Goal: Task Accomplishment & Management: Manage account settings

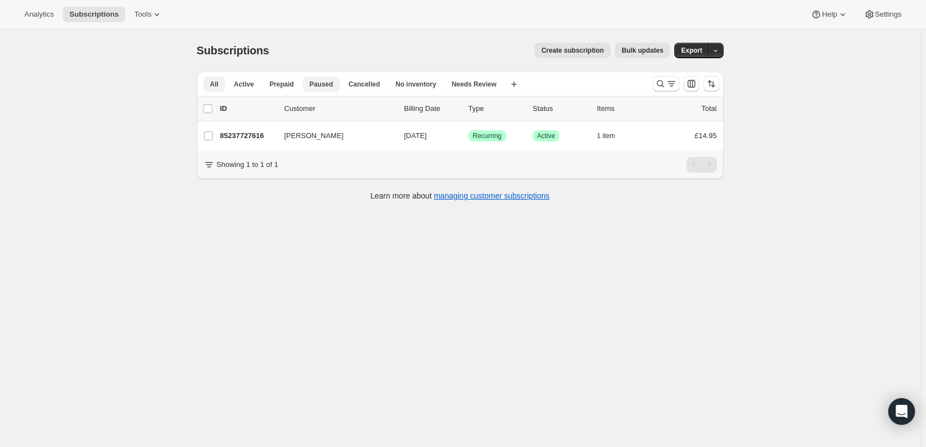
click at [319, 81] on span "Paused" at bounding box center [321, 84] width 24 height 9
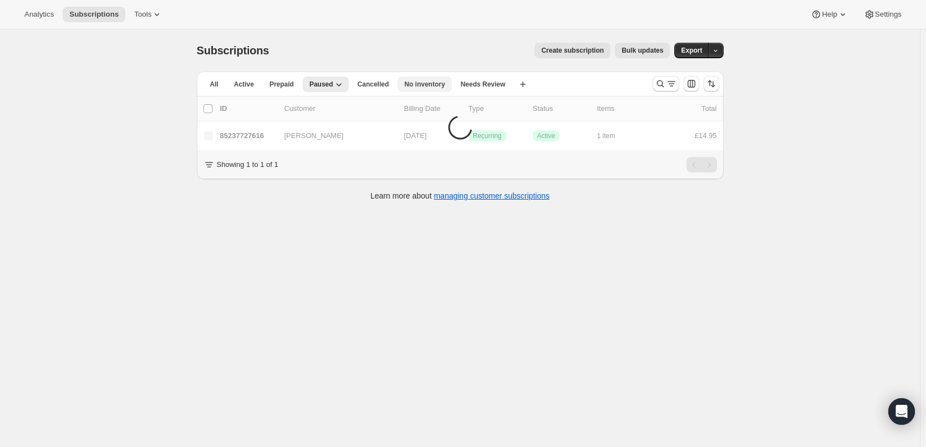
click at [425, 85] on span "No inventory" at bounding box center [424, 84] width 40 height 9
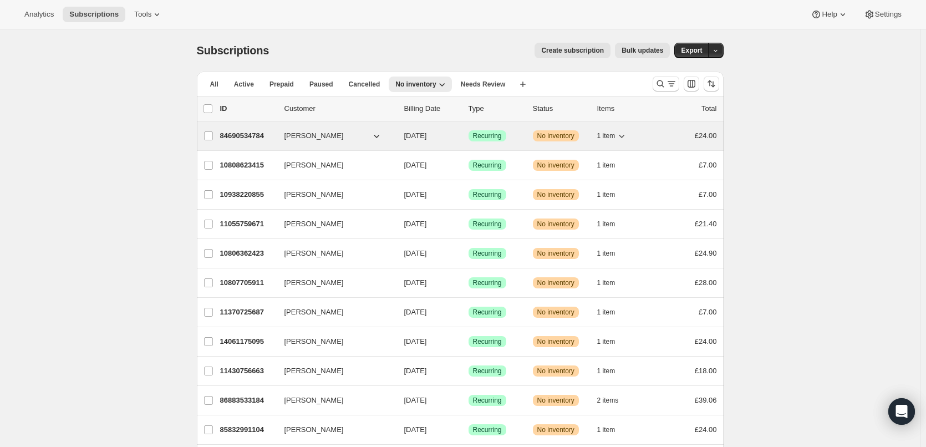
click at [606, 129] on button "1 item" at bounding box center [612, 136] width 30 height 16
click at [607, 130] on button "1 item" at bounding box center [612, 136] width 30 height 16
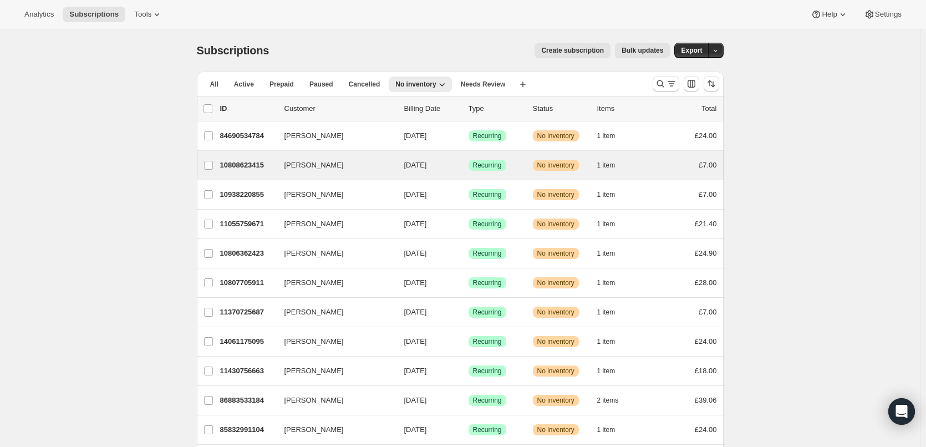
click at [608, 155] on div "Ben Ramm 10808623415 Ben Ramm 09/19/2025 Success Recurring Warning No inventory…" at bounding box center [460, 165] width 527 height 29
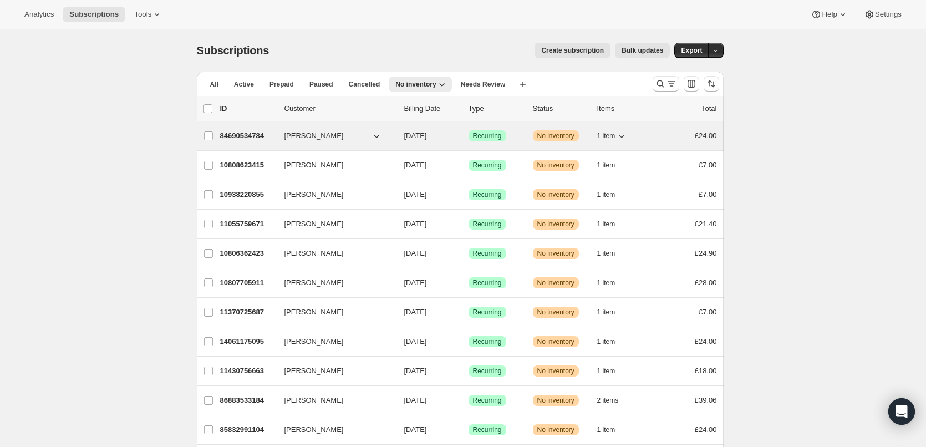
click at [315, 134] on span "[PERSON_NAME]" at bounding box center [313, 135] width 59 height 11
click at [249, 132] on p "84690534784" at bounding box center [247, 135] width 55 height 11
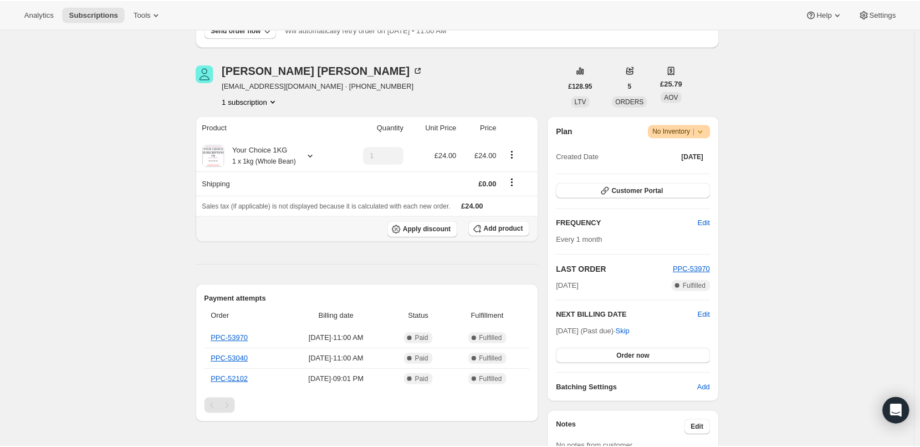
scroll to position [166, 0]
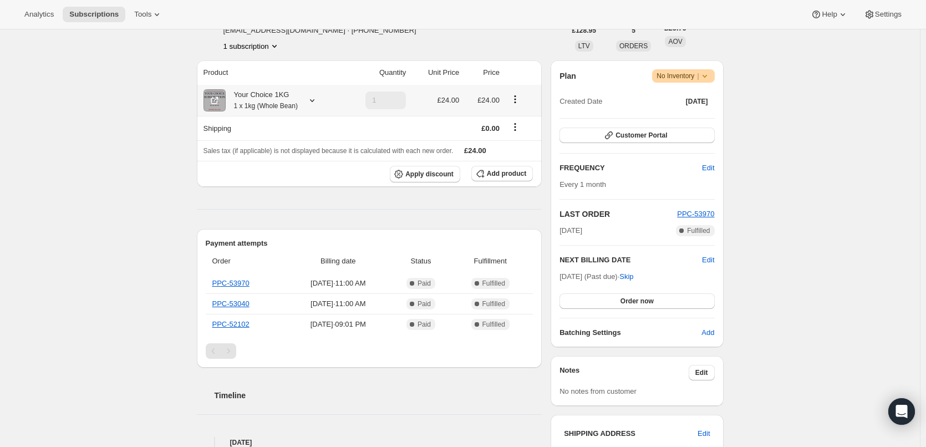
click at [314, 102] on icon at bounding box center [312, 100] width 11 height 11
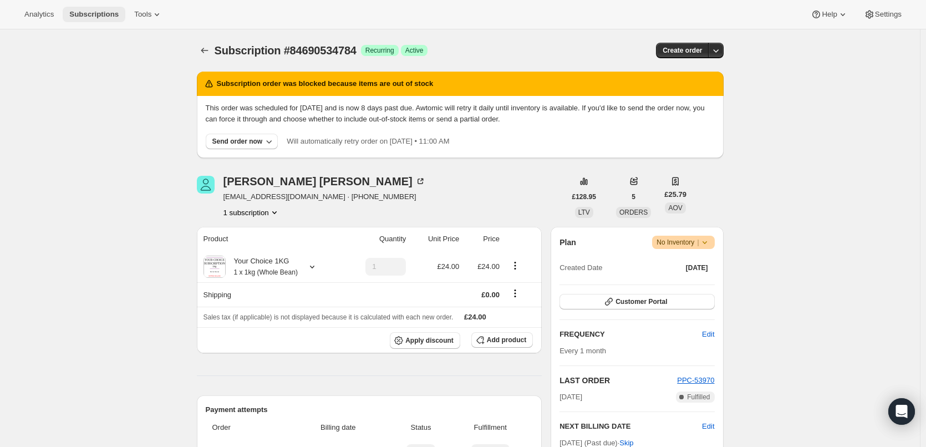
click at [91, 14] on span "Subscriptions" at bounding box center [93, 14] width 49 height 9
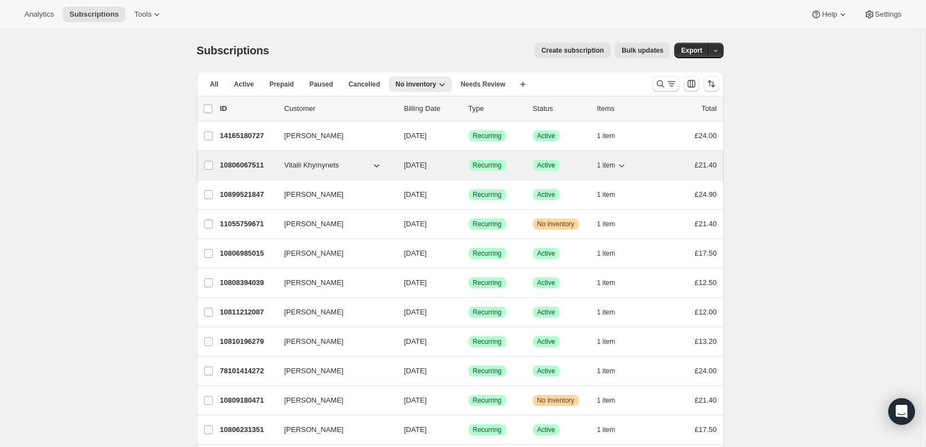
click at [610, 168] on span "1 item" at bounding box center [606, 165] width 18 height 9
click at [612, 166] on span "1 item" at bounding box center [606, 165] width 18 height 9
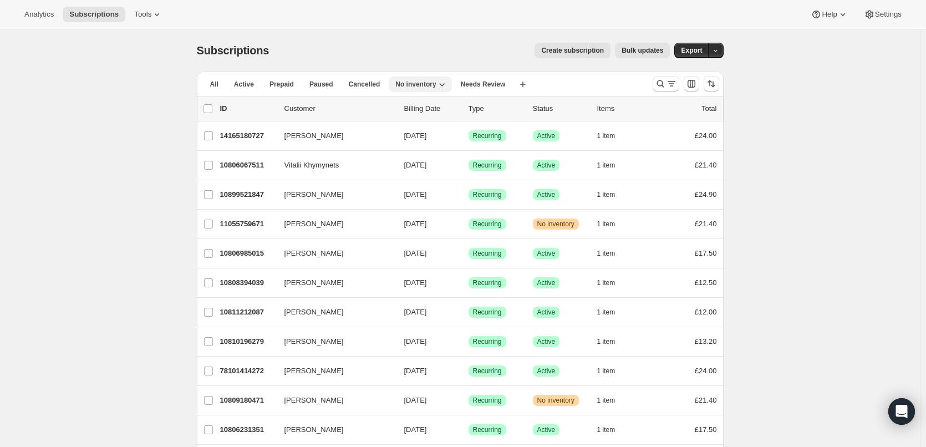
click at [395, 84] on span "No inventory" at bounding box center [415, 84] width 40 height 9
click at [400, 84] on span "No inventory" at bounding box center [415, 84] width 40 height 9
click at [422, 83] on span "No inventory" at bounding box center [415, 84] width 40 height 9
click at [422, 85] on span "No inventory" at bounding box center [415, 84] width 40 height 9
click at [217, 81] on span "All" at bounding box center [214, 84] width 8 height 9
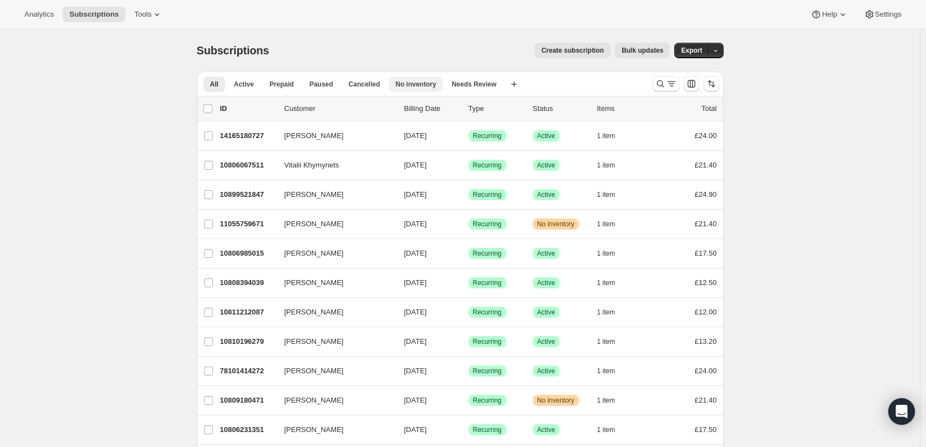
click at [395, 83] on span "No inventory" at bounding box center [415, 84] width 40 height 9
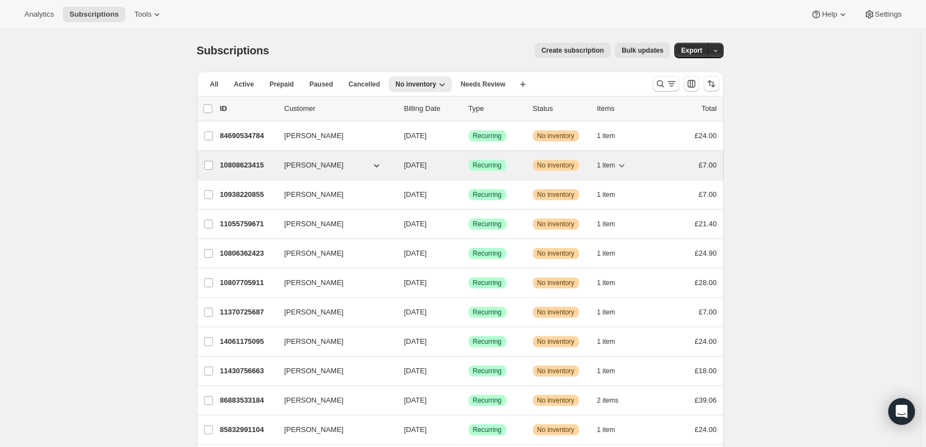
click at [616, 160] on button "1 item" at bounding box center [612, 165] width 30 height 16
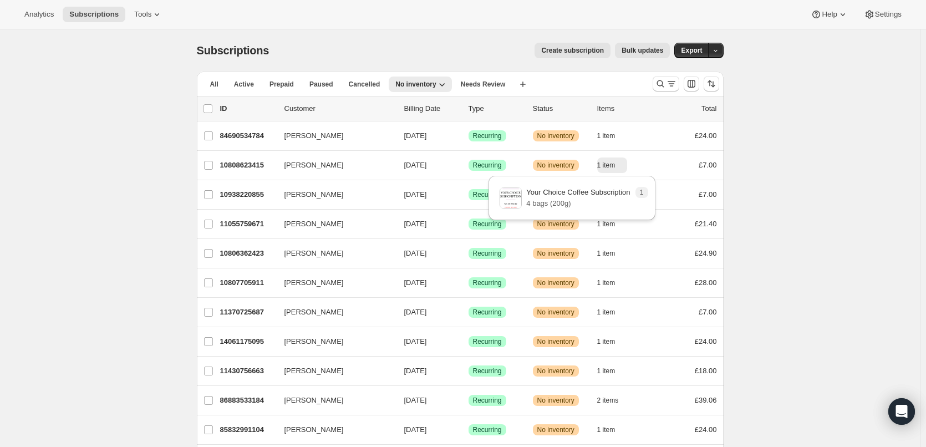
drag, startPoint x: 148, startPoint y: 149, endPoint x: 164, endPoint y: 150, distance: 16.1
click at [150, 150] on div "Subscriptions. This page is ready Subscriptions Create subscription Bulk update…" at bounding box center [460, 296] width 920 height 535
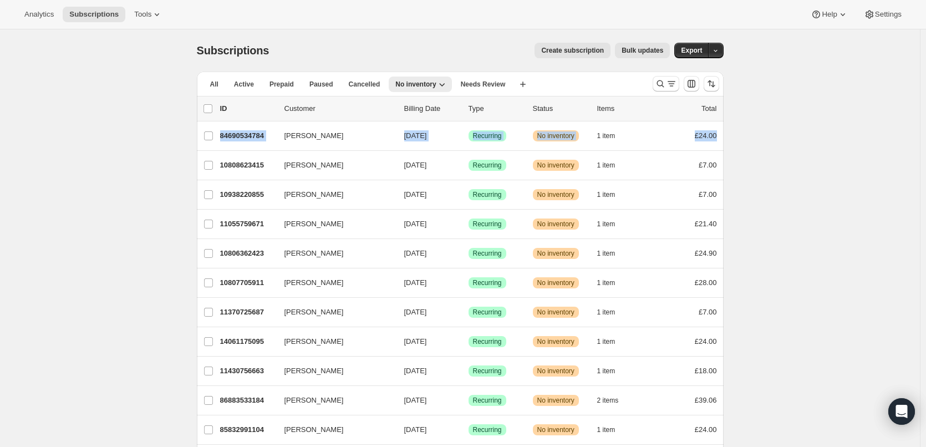
click at [122, 154] on div "Subscriptions. This page is ready Subscriptions Create subscription Bulk update…" at bounding box center [460, 296] width 920 height 535
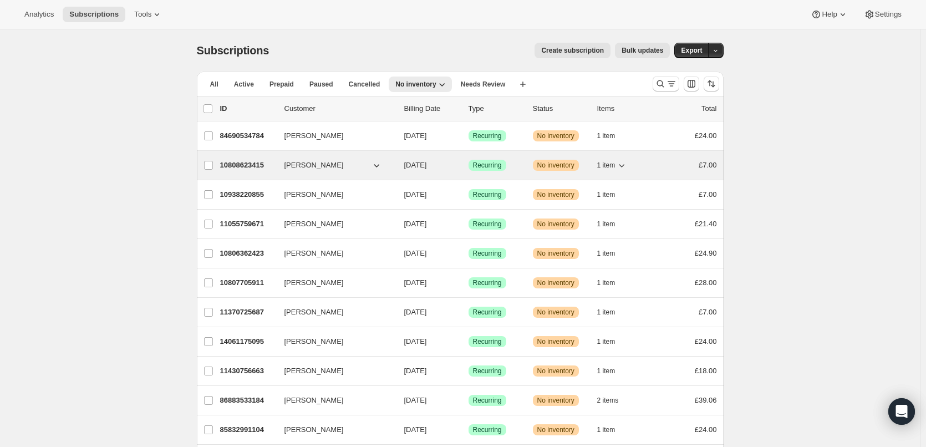
click at [341, 164] on button "[PERSON_NAME]" at bounding box center [333, 165] width 111 height 18
click at [382, 164] on icon "button" at bounding box center [376, 165] width 11 height 11
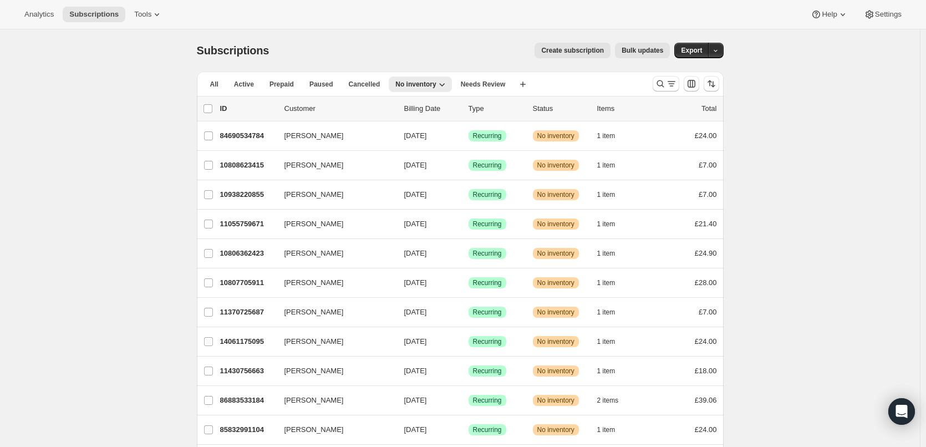
drag, startPoint x: 249, startPoint y: 167, endPoint x: 164, endPoint y: 117, distance: 99.6
click at [164, 117] on div "Subscriptions. This page is ready Subscriptions Create subscription Bulk update…" at bounding box center [460, 296] width 920 height 535
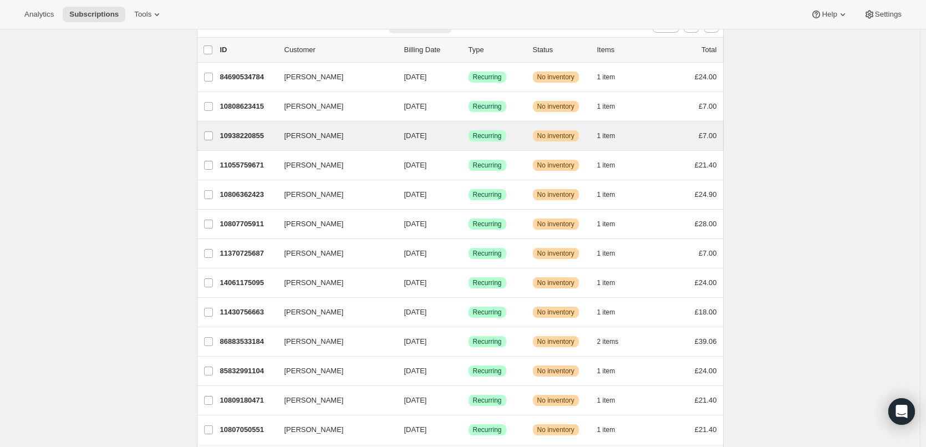
scroll to position [71, 0]
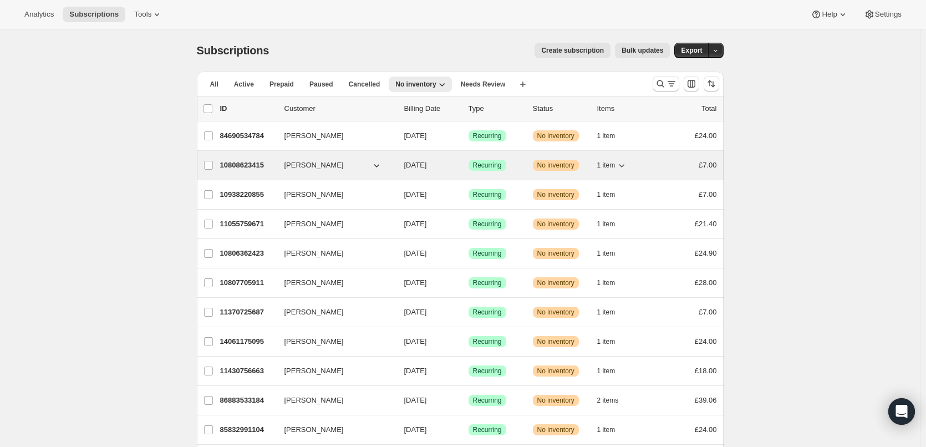
click at [259, 164] on p "10808623415" at bounding box center [247, 165] width 55 height 11
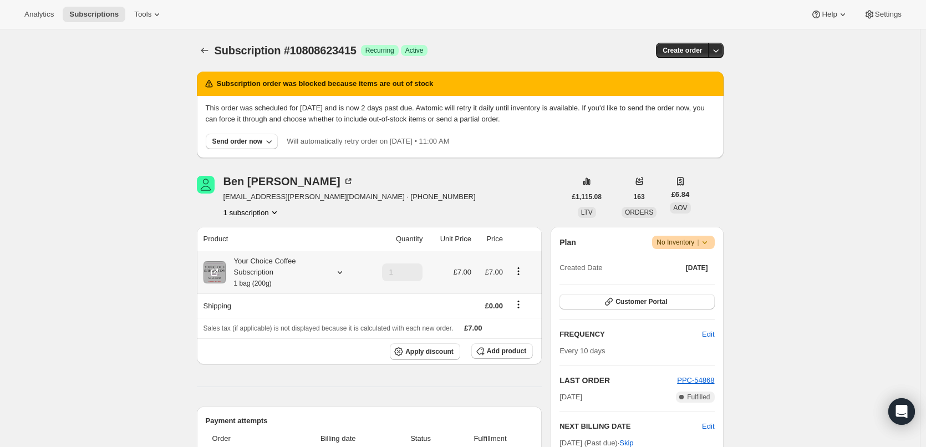
click at [320, 270] on div "Your Choice Coffee Subscription 1 bag (200g)" at bounding box center [276, 272] width 100 height 33
click at [321, 268] on div "Your Choice Coffee Subscription 1 bag (200g)" at bounding box center [276, 272] width 100 height 33
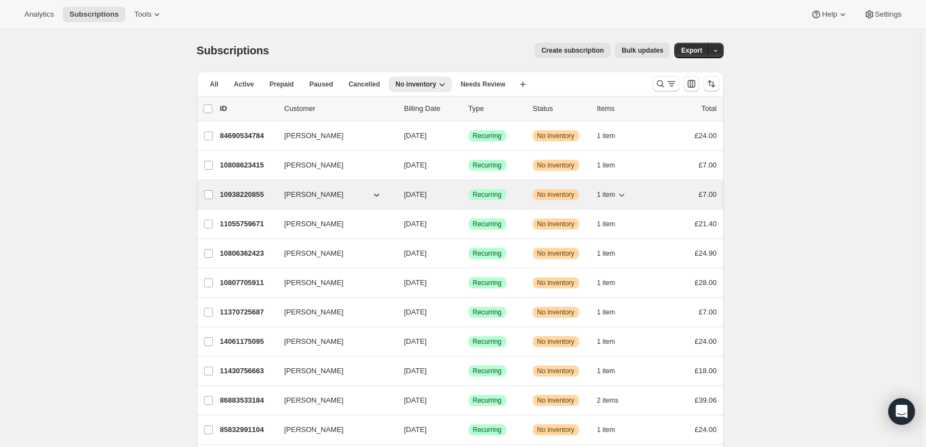
click at [606, 195] on span "1 item" at bounding box center [606, 194] width 18 height 9
click at [607, 193] on span "1 item" at bounding box center [606, 194] width 18 height 9
click at [254, 199] on p "10938220855" at bounding box center [247, 194] width 55 height 11
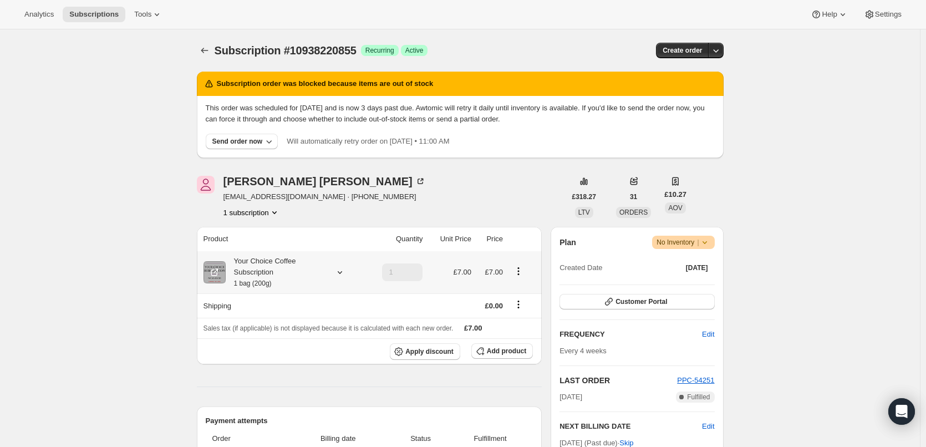
click at [314, 268] on div "Your Choice Coffee Subscription 1 bag (200g)" at bounding box center [276, 272] width 100 height 33
click at [314, 267] on div "Your Choice Coffee Subscription 1 bag (200g)" at bounding box center [276, 272] width 100 height 33
click at [330, 265] on div "Your Choice Coffee Subscription 1 bag (200g)" at bounding box center [282, 272] width 159 height 33
click at [339, 272] on icon at bounding box center [339, 272] width 11 height 11
click at [340, 268] on icon at bounding box center [339, 272] width 11 height 11
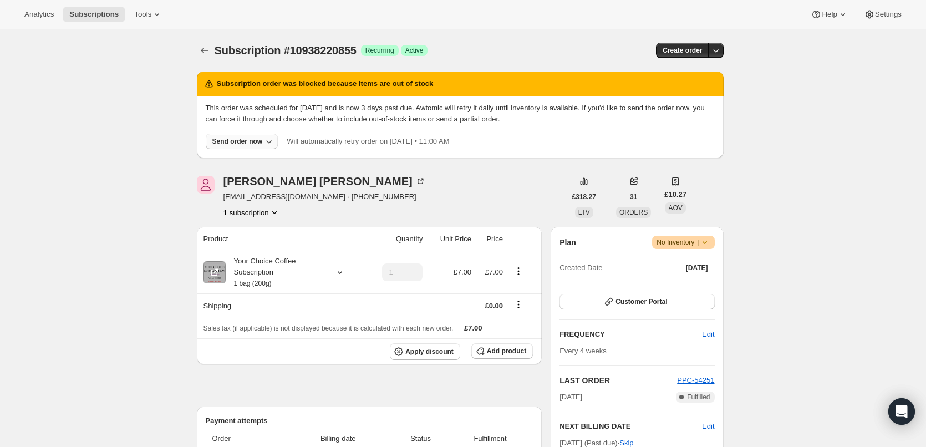
click at [255, 135] on button "Send order now" at bounding box center [242, 142] width 73 height 16
click at [261, 159] on span "Include sold-out items" at bounding box center [244, 164] width 118 height 11
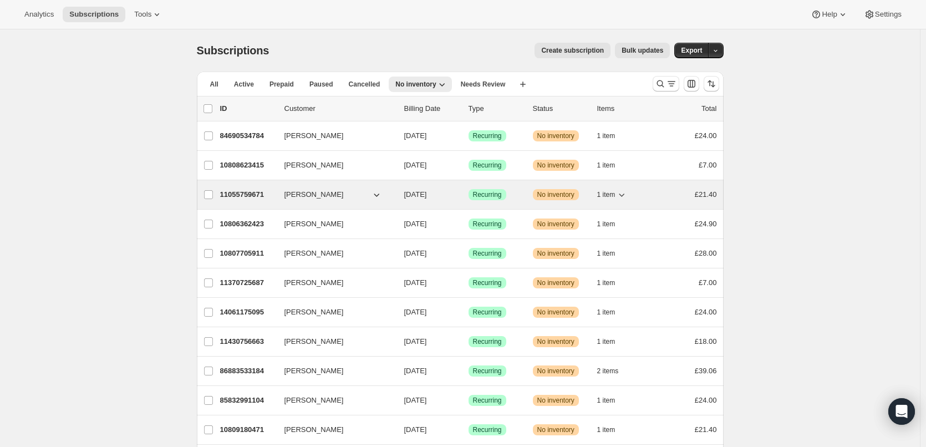
click at [615, 190] on span "1 item" at bounding box center [606, 194] width 18 height 9
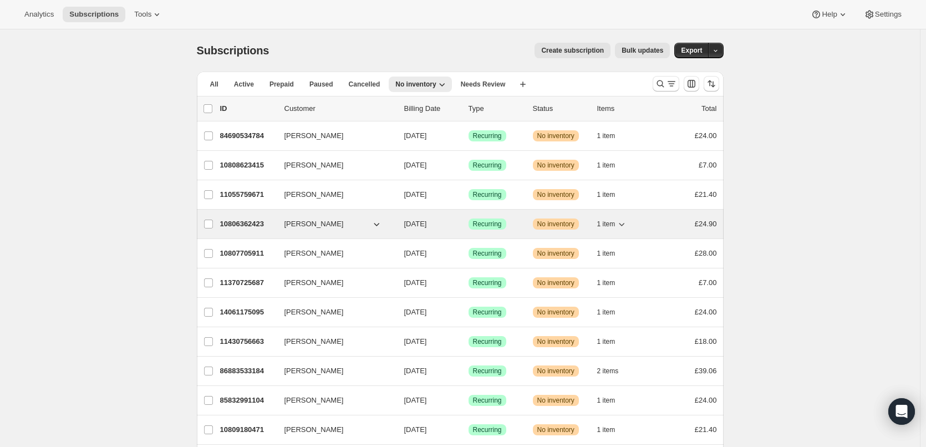
click at [246, 224] on p "10806362423" at bounding box center [247, 223] width 55 height 11
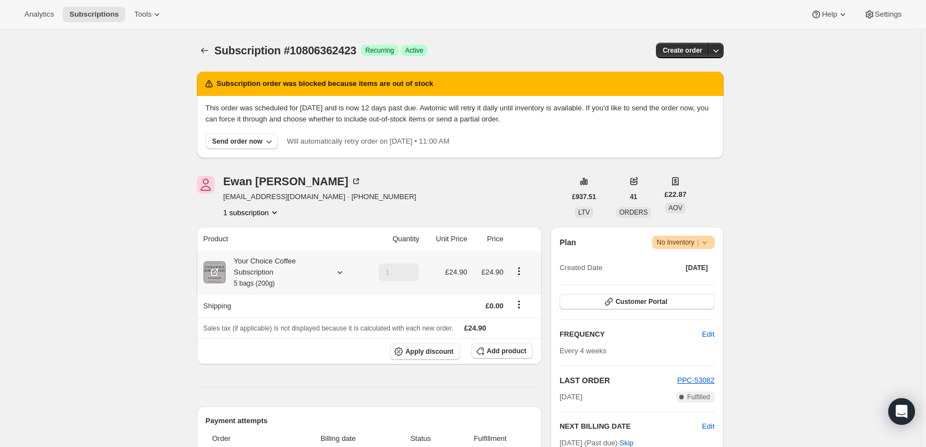
click at [324, 275] on div "Your Choice Coffee Subscription 5 bags (200g)" at bounding box center [276, 272] width 100 height 33
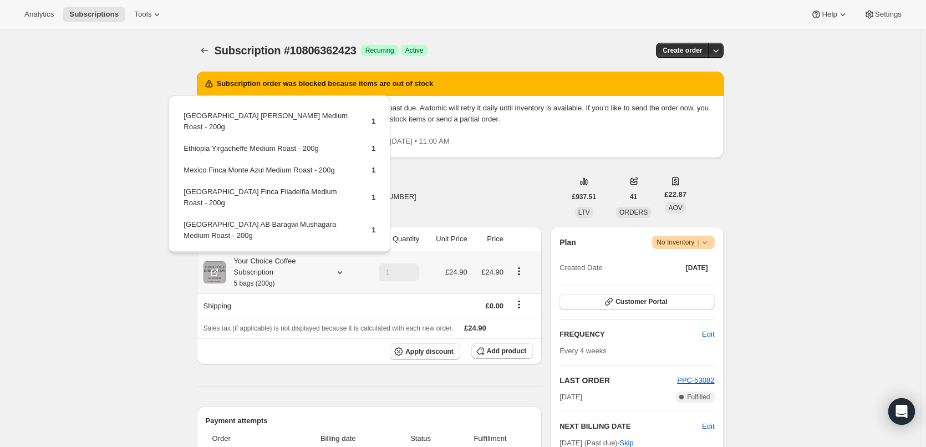
click at [330, 274] on div "Your Choice Coffee Subscription 5 bags (200g)" at bounding box center [281, 272] width 157 height 33
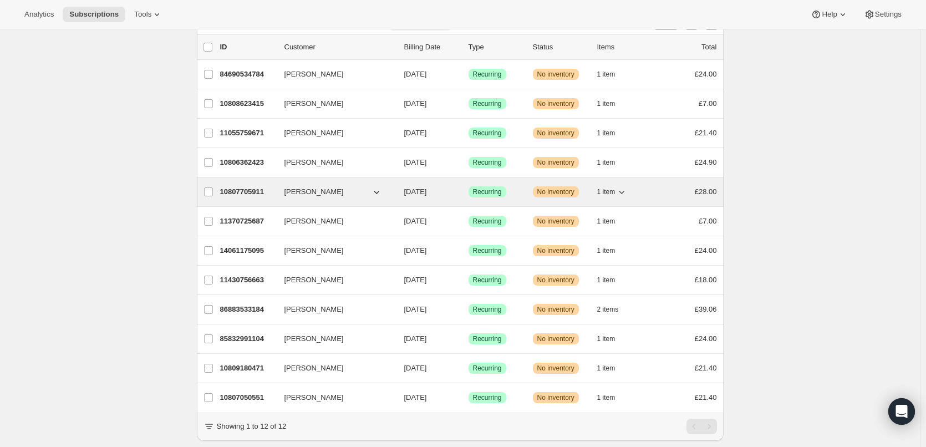
scroll to position [97, 0]
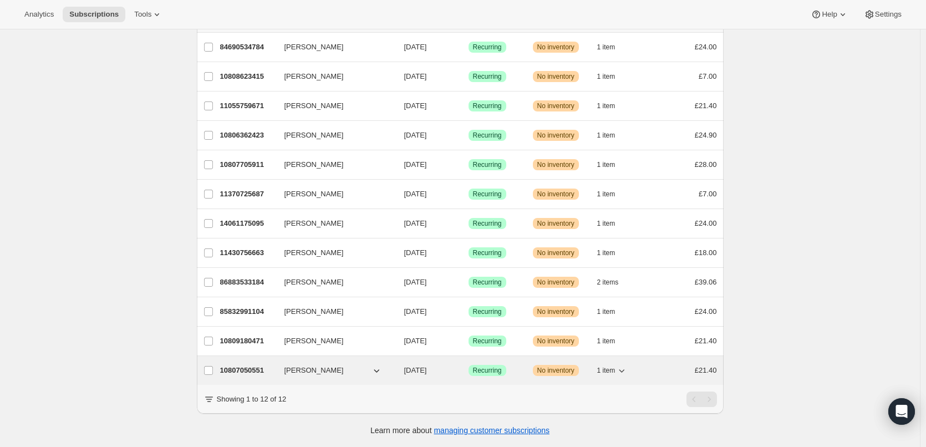
click at [258, 365] on p "10807050551" at bounding box center [247, 370] width 55 height 11
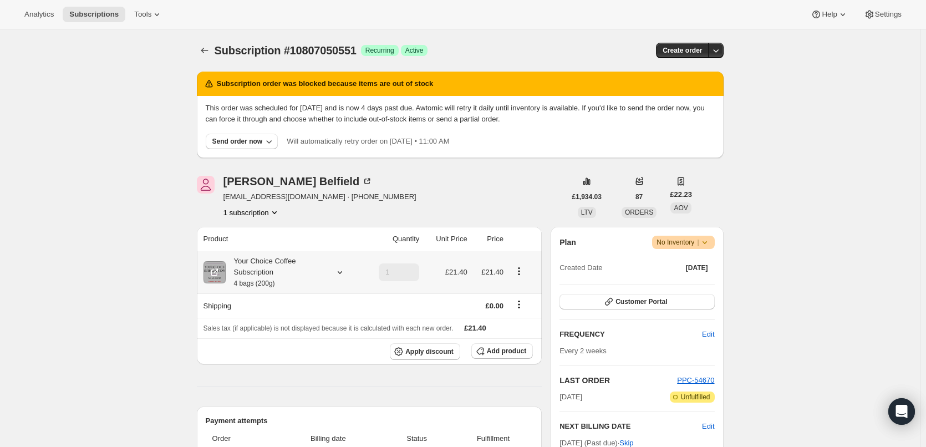
click at [341, 273] on icon at bounding box center [339, 272] width 4 height 3
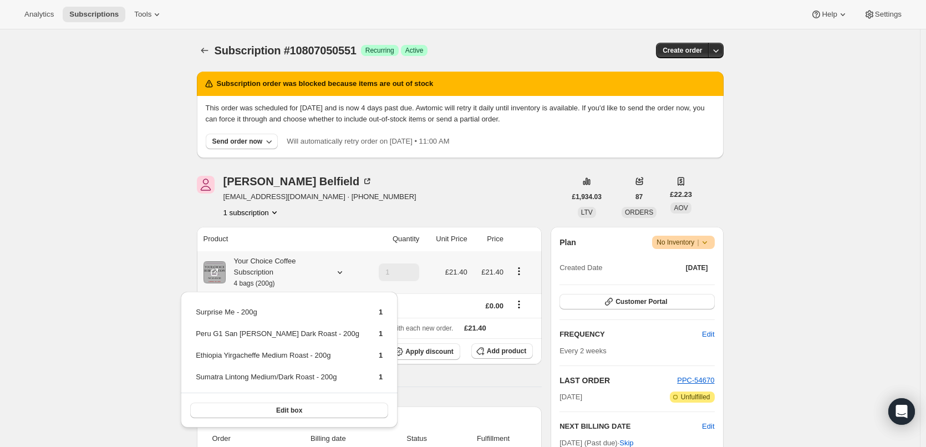
click at [341, 273] on icon at bounding box center [339, 272] width 4 height 3
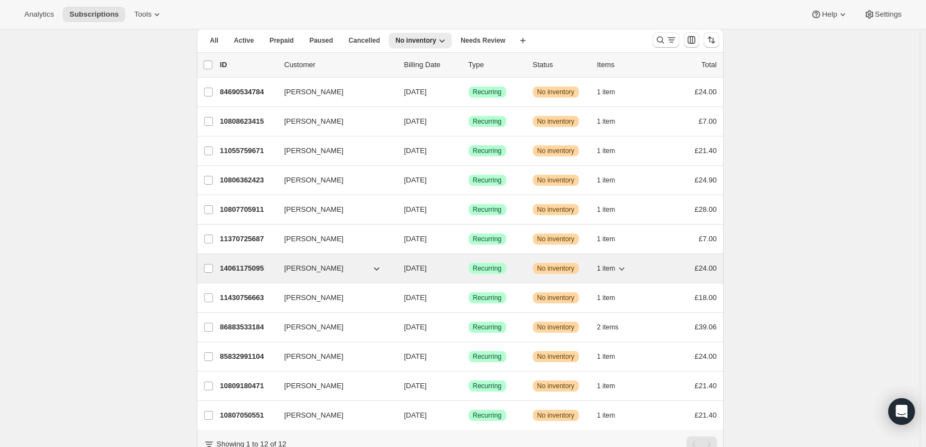
scroll to position [97, 0]
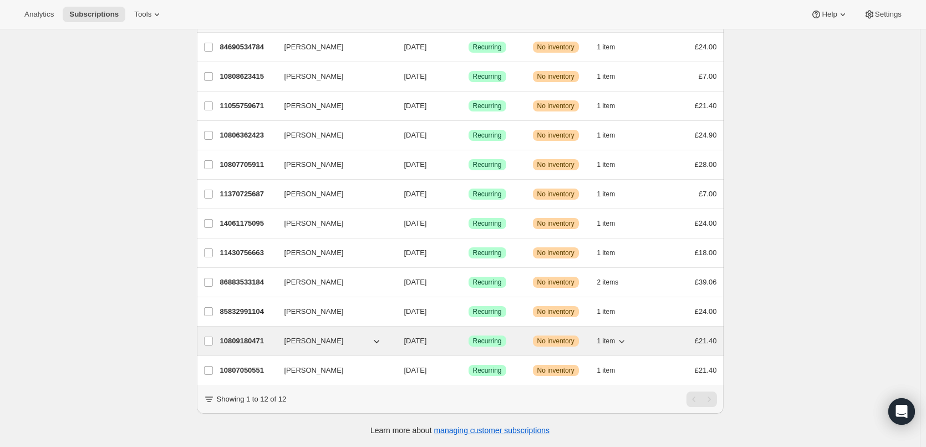
click at [246, 335] on p "10809180471" at bounding box center [247, 340] width 55 height 11
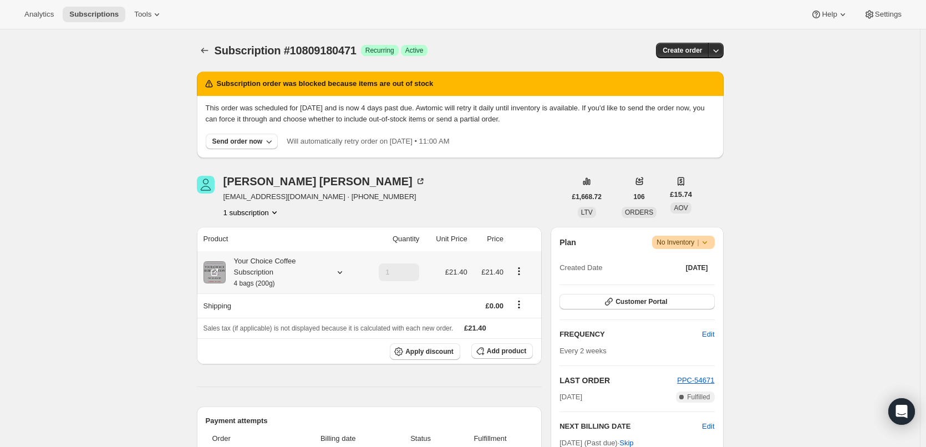
click at [329, 267] on div "Your Choice Coffee Subscription 4 bags (200g)" at bounding box center [281, 272] width 157 height 33
click at [336, 272] on icon at bounding box center [339, 272] width 11 height 11
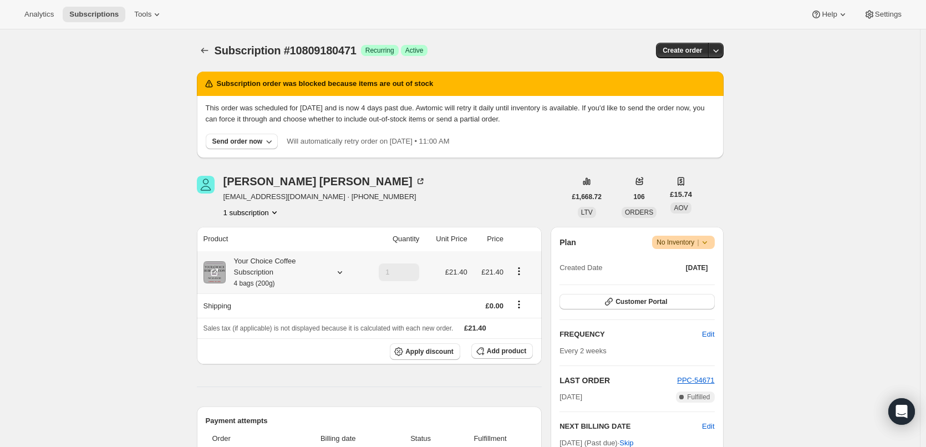
click at [345, 274] on icon at bounding box center [339, 272] width 11 height 11
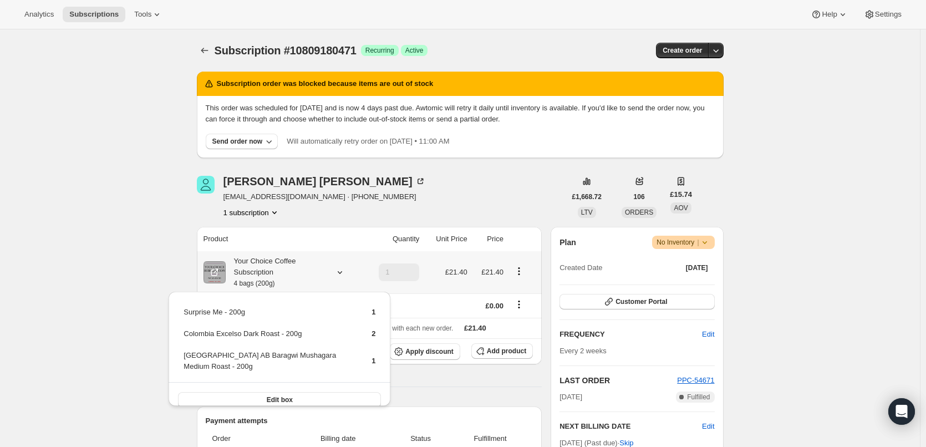
click at [345, 274] on icon at bounding box center [339, 272] width 11 height 11
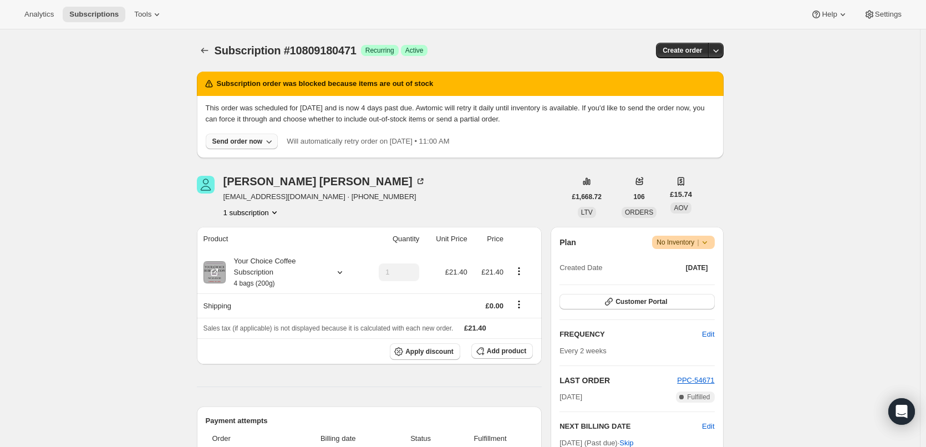
click at [271, 141] on icon "button" at bounding box center [268, 141] width 11 height 11
click at [278, 159] on span "Include sold-out items" at bounding box center [244, 164] width 118 height 11
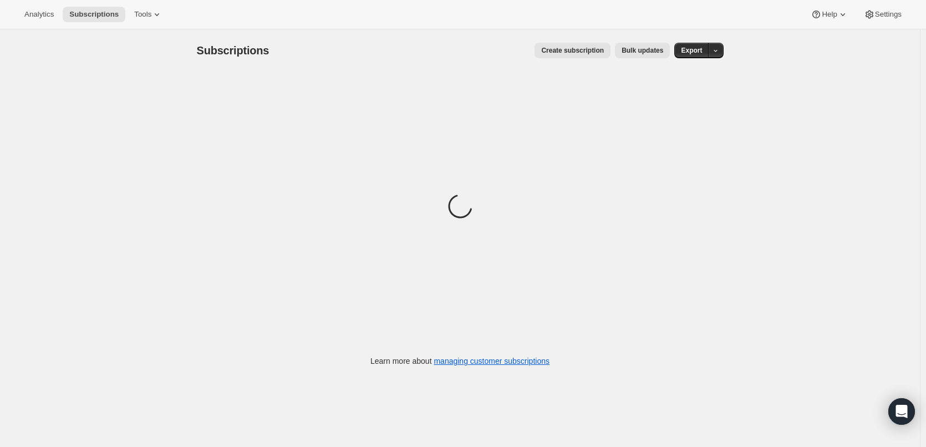
click at [132, 211] on div "Subscriptions. This page is ready Subscriptions Create subscription Bulk update…" at bounding box center [460, 252] width 920 height 447
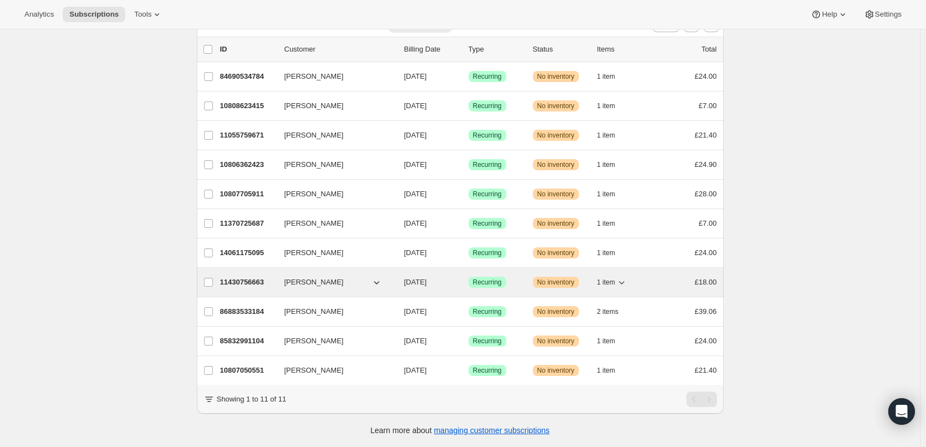
scroll to position [68, 0]
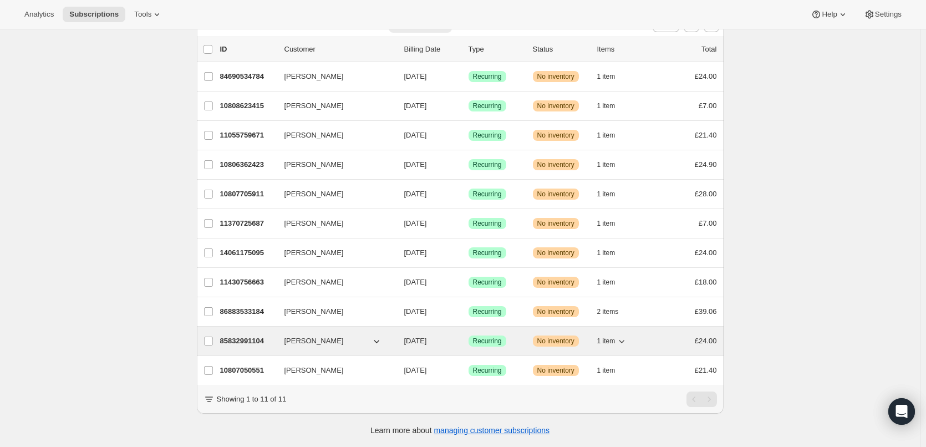
click at [248, 335] on p "85832991104" at bounding box center [247, 340] width 55 height 11
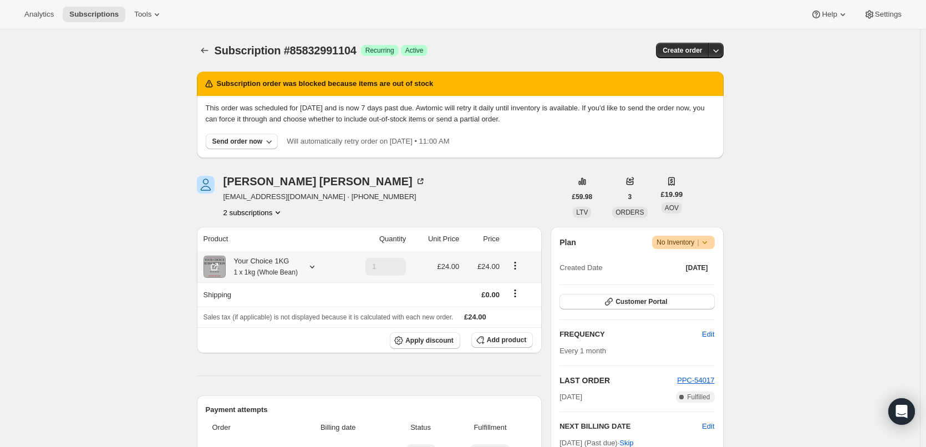
click at [308, 267] on icon at bounding box center [312, 266] width 11 height 11
click at [309, 267] on icon at bounding box center [312, 266] width 11 height 11
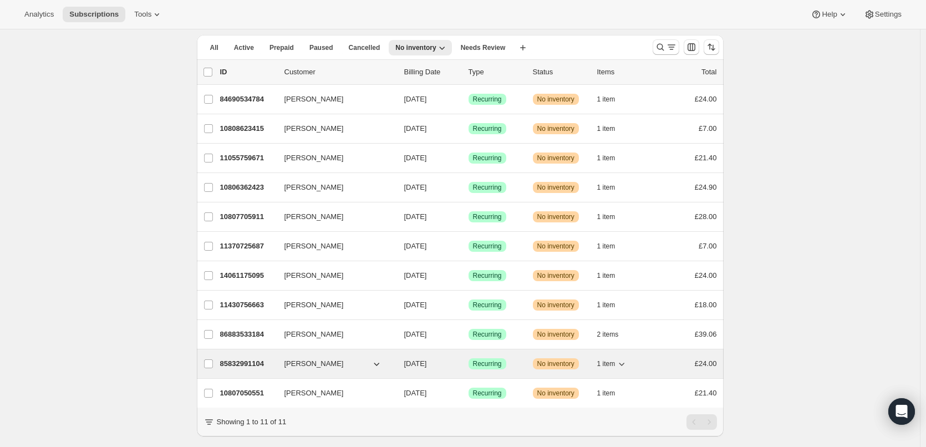
scroll to position [68, 0]
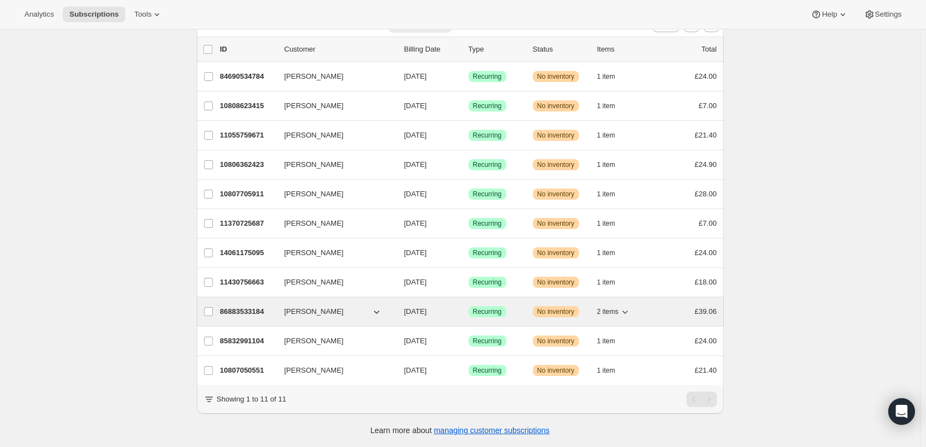
click at [260, 306] on p "86883533184" at bounding box center [247, 311] width 55 height 11
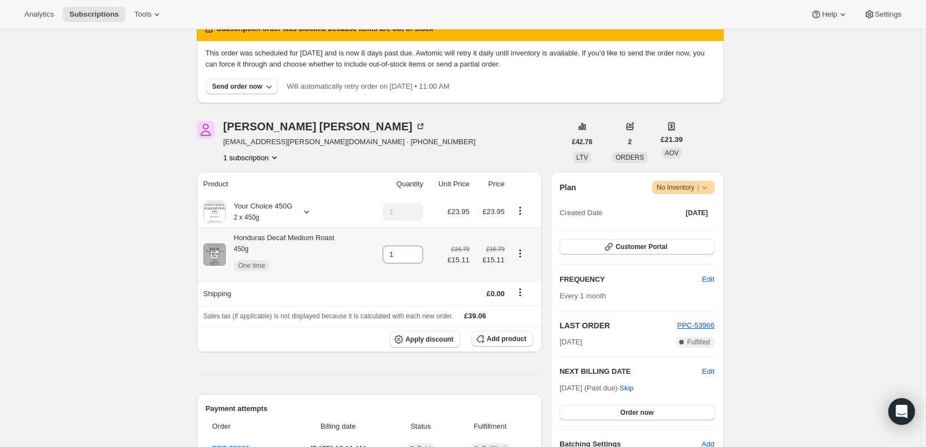
scroll to position [55, 0]
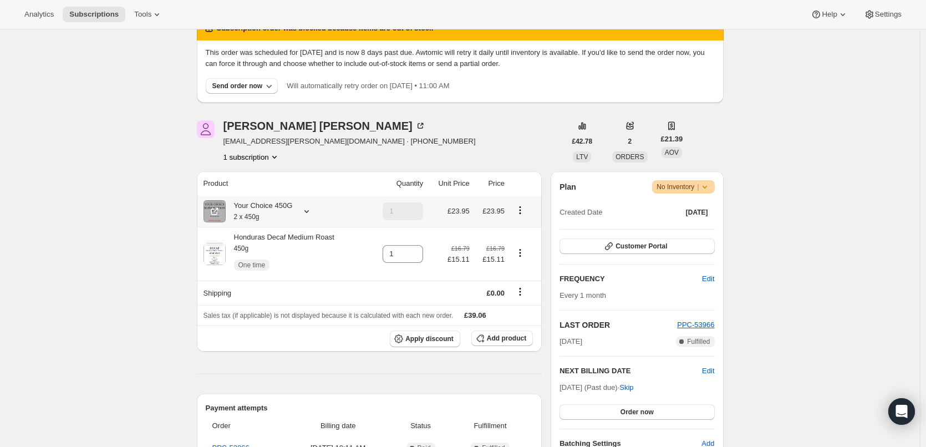
click at [303, 215] on icon at bounding box center [306, 211] width 11 height 11
click at [305, 210] on icon at bounding box center [306, 211] width 11 height 11
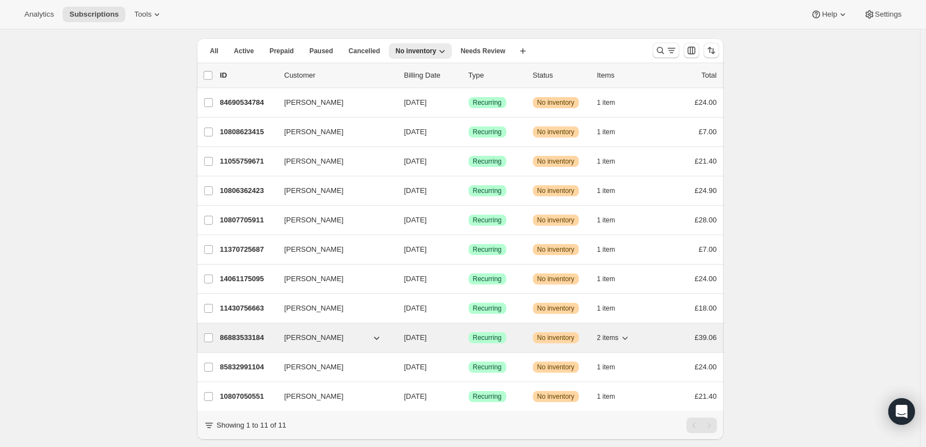
scroll to position [68, 0]
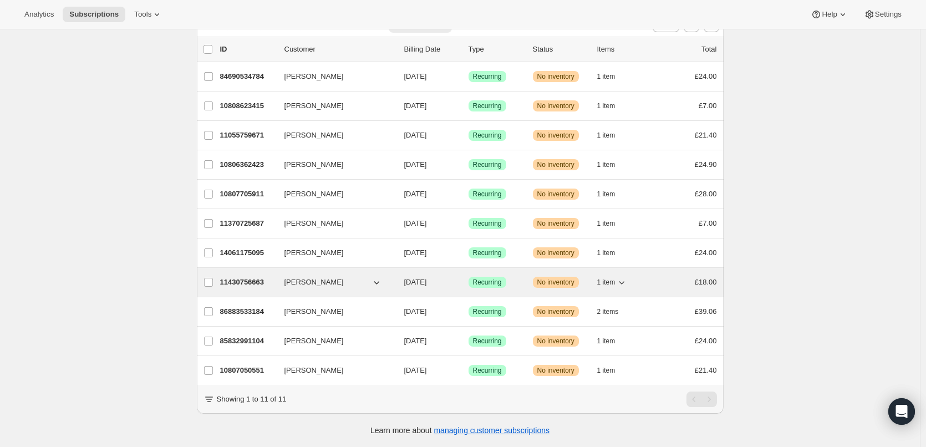
click at [256, 277] on p "11430756663" at bounding box center [247, 282] width 55 height 11
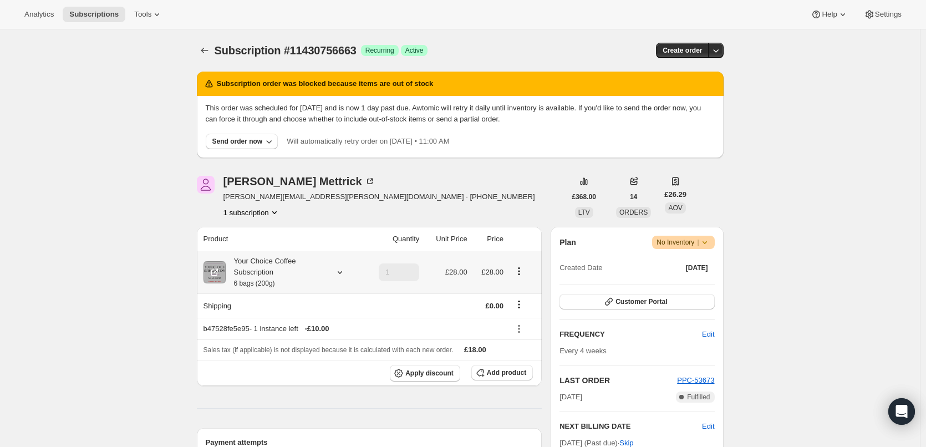
click at [343, 268] on icon at bounding box center [339, 272] width 11 height 11
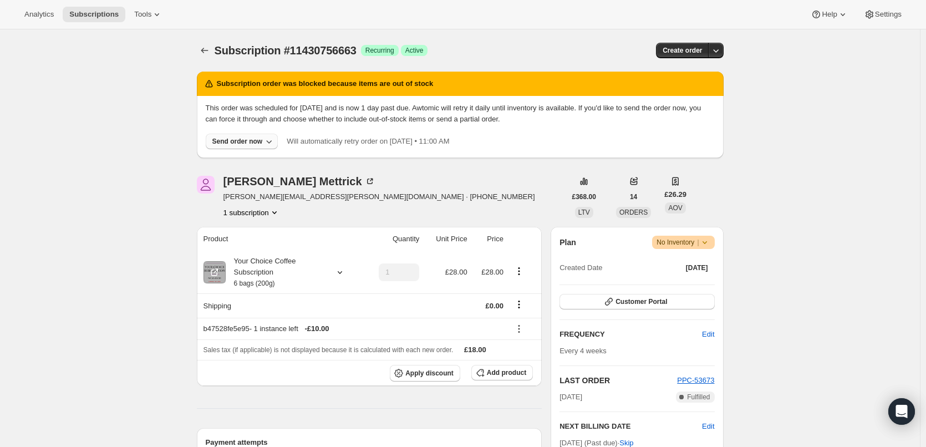
click at [224, 141] on div "Send order now" at bounding box center [237, 141] width 50 height 9
click at [227, 160] on span "Include sold-out items" at bounding box center [220, 164] width 70 height 8
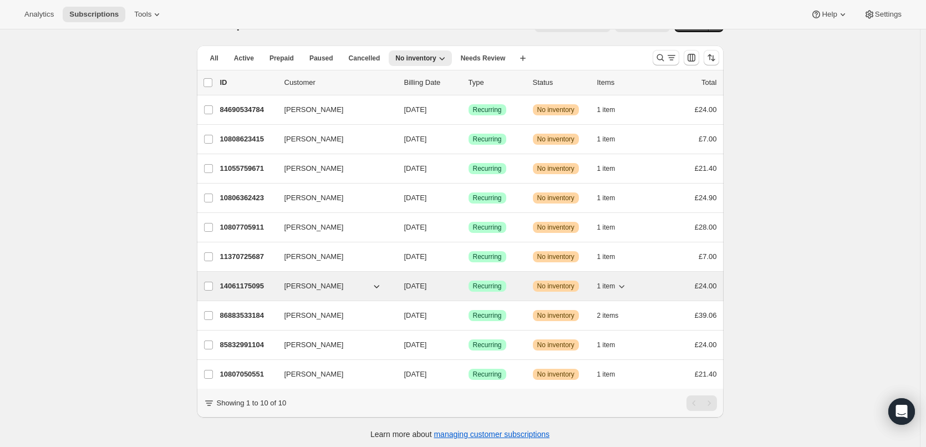
scroll to position [38, 0]
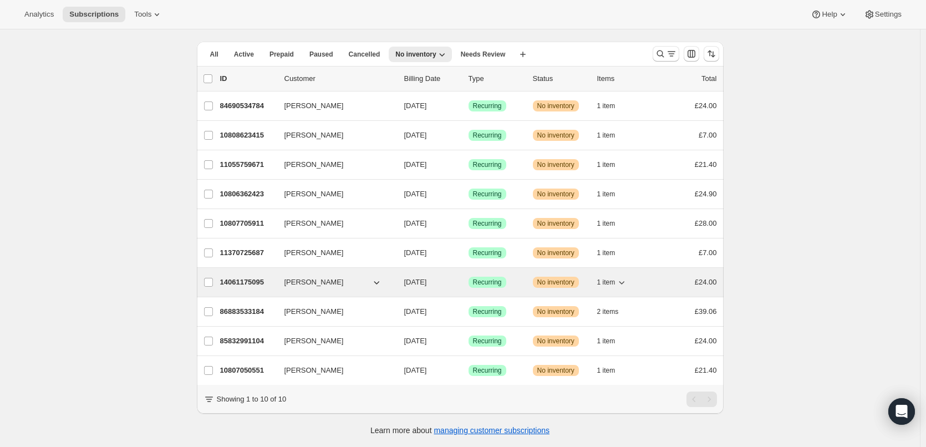
click at [379, 277] on icon "button" at bounding box center [376, 282] width 11 height 11
click at [381, 277] on icon "button" at bounding box center [376, 282] width 11 height 11
click at [625, 281] on icon "button" at bounding box center [622, 282] width 6 height 3
click at [622, 277] on icon "button" at bounding box center [621, 282] width 11 height 11
click at [265, 277] on p "14061175095" at bounding box center [247, 282] width 55 height 11
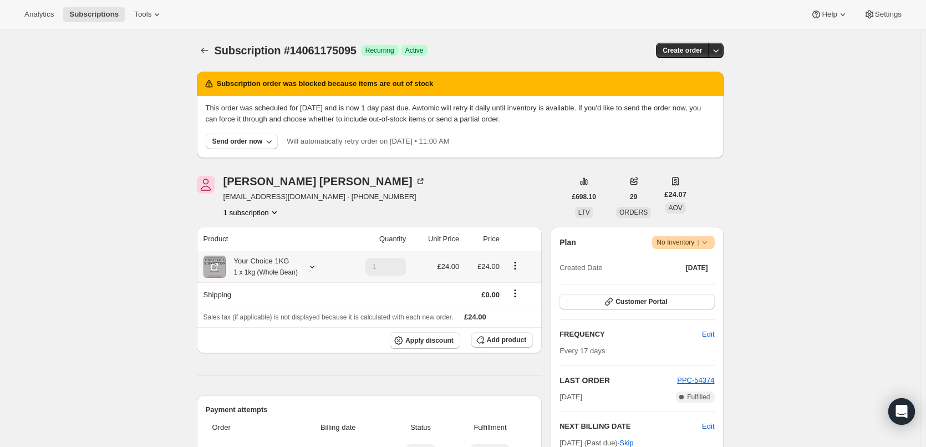
click at [313, 265] on icon at bounding box center [312, 266] width 11 height 11
click at [314, 265] on icon at bounding box center [312, 266] width 11 height 11
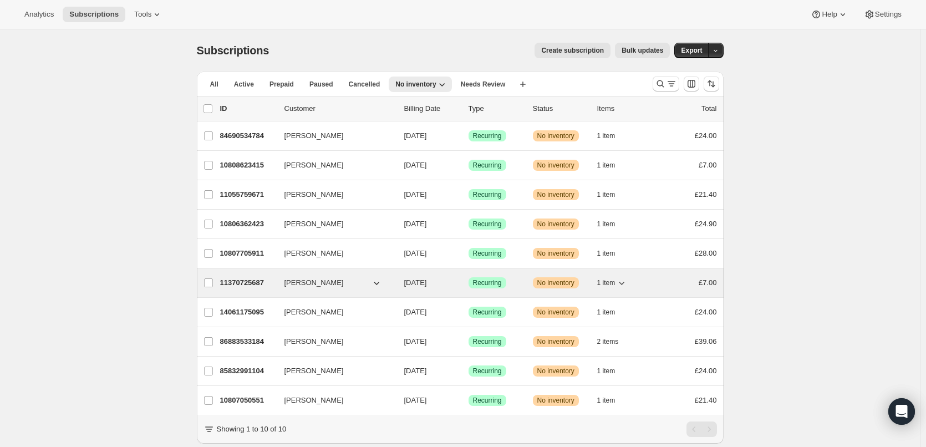
click at [251, 285] on p "11370725687" at bounding box center [247, 282] width 55 height 11
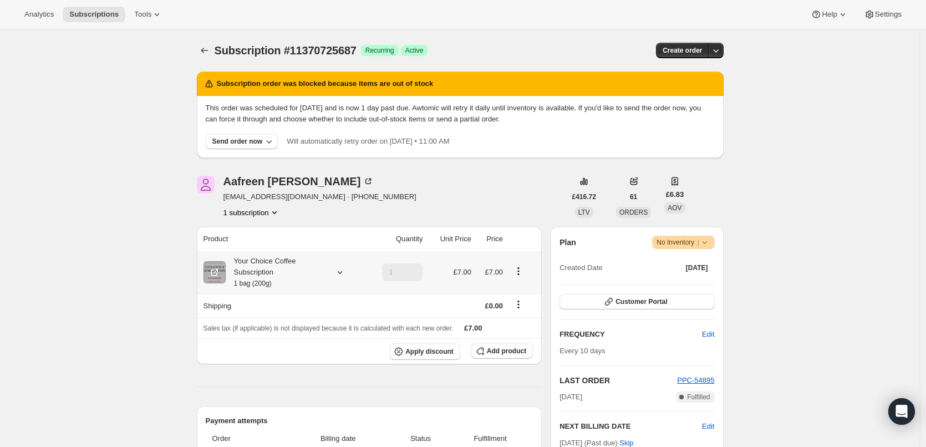
click at [344, 269] on icon at bounding box center [339, 272] width 11 height 11
click at [345, 269] on icon at bounding box center [339, 272] width 11 height 11
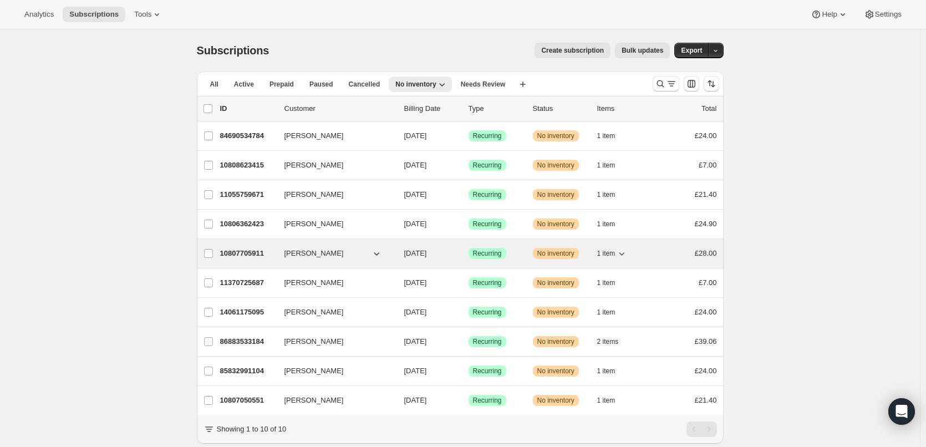
click at [237, 249] on p "10807705911" at bounding box center [247, 253] width 55 height 11
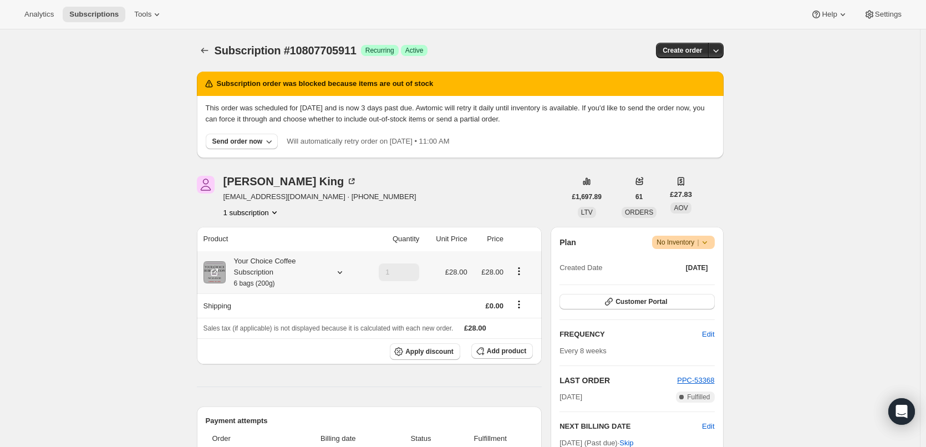
click at [342, 267] on icon at bounding box center [339, 272] width 11 height 11
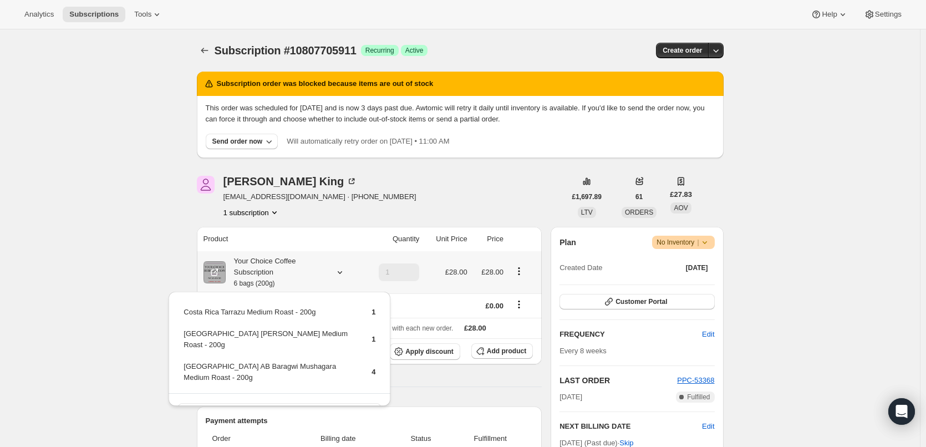
click at [343, 269] on icon at bounding box center [339, 272] width 11 height 11
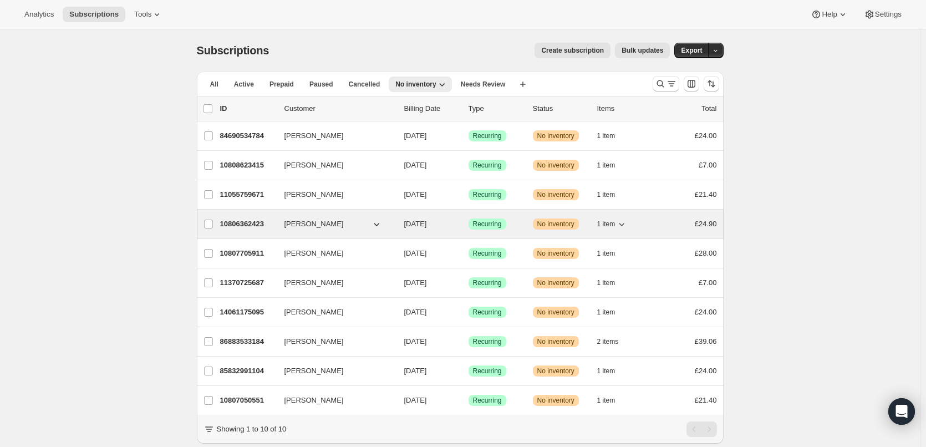
click at [251, 218] on p "10806362423" at bounding box center [247, 223] width 55 height 11
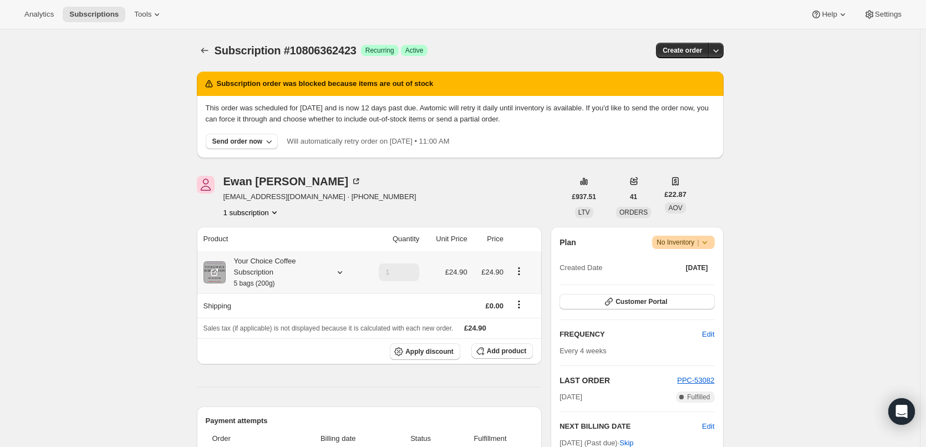
click at [344, 268] on icon at bounding box center [339, 272] width 11 height 11
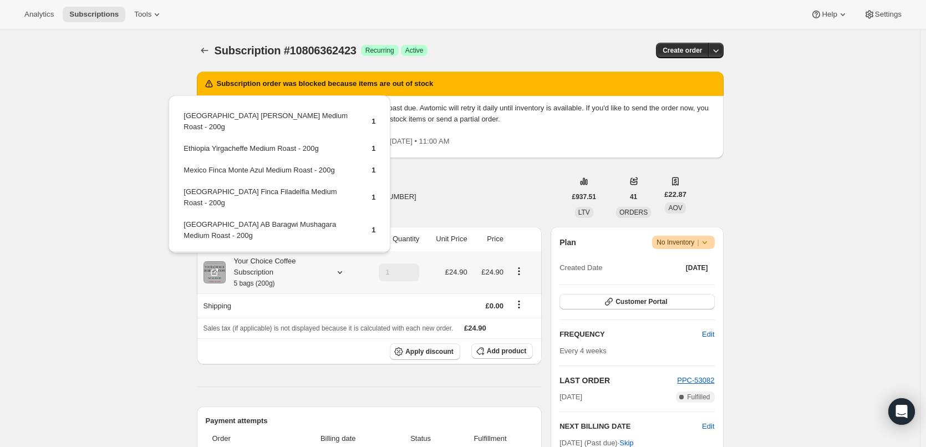
click at [345, 270] on icon at bounding box center [339, 272] width 11 height 11
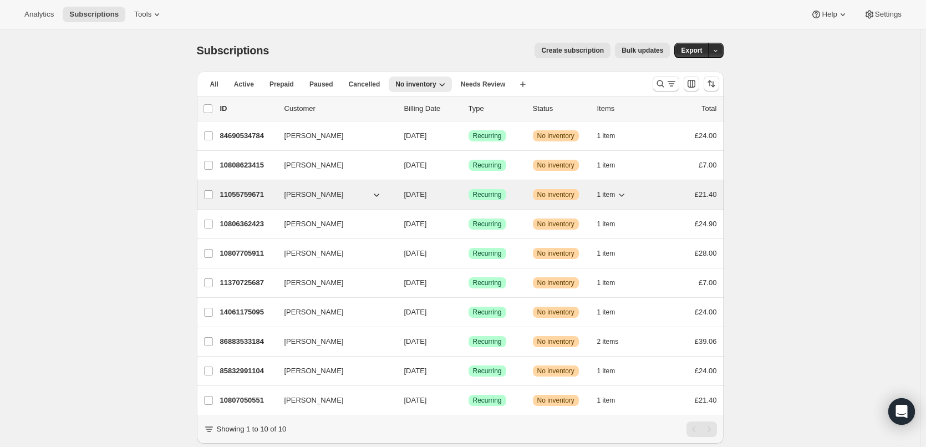
click at [253, 195] on p "11055759671" at bounding box center [247, 194] width 55 height 11
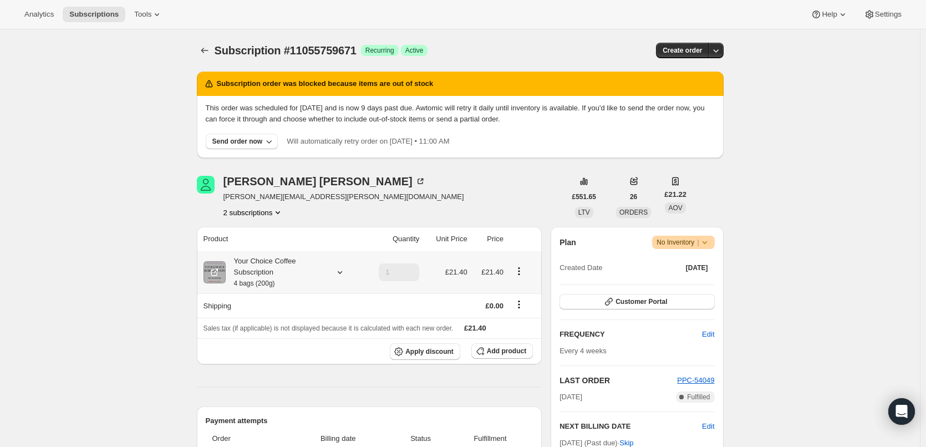
click at [341, 275] on icon at bounding box center [339, 272] width 11 height 11
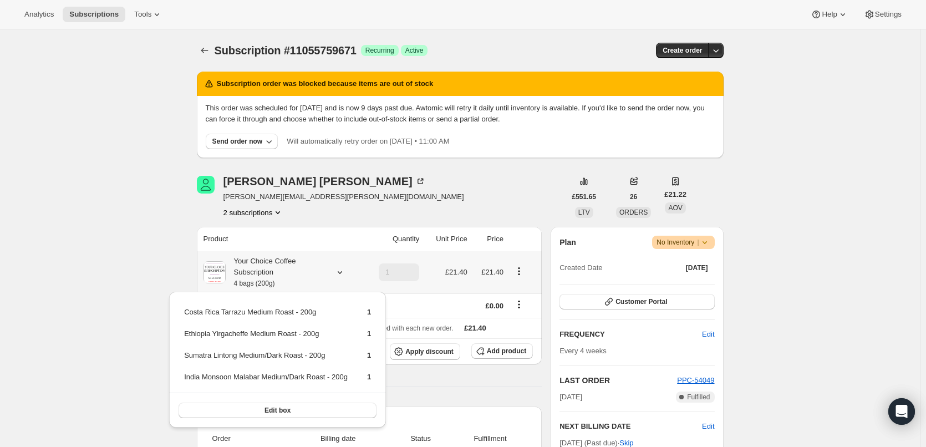
drag, startPoint x: 341, startPoint y: 274, endPoint x: 262, endPoint y: 213, distance: 99.7
click at [341, 274] on icon at bounding box center [339, 272] width 11 height 11
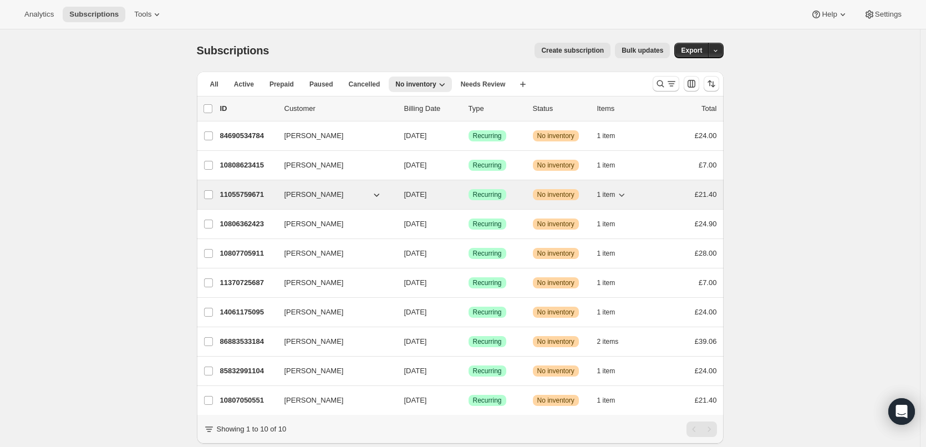
click at [378, 195] on icon "button" at bounding box center [377, 194] width 6 height 3
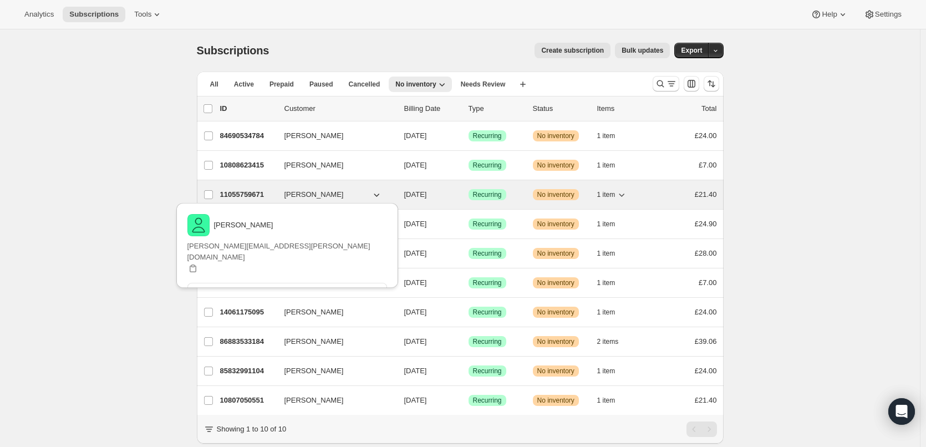
click at [379, 194] on icon "button" at bounding box center [377, 194] width 6 height 3
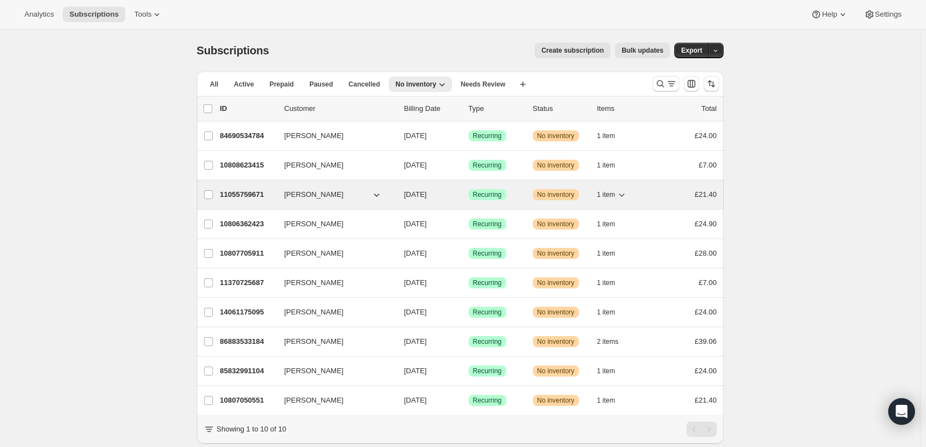
click at [256, 193] on p "11055759671" at bounding box center [247, 194] width 55 height 11
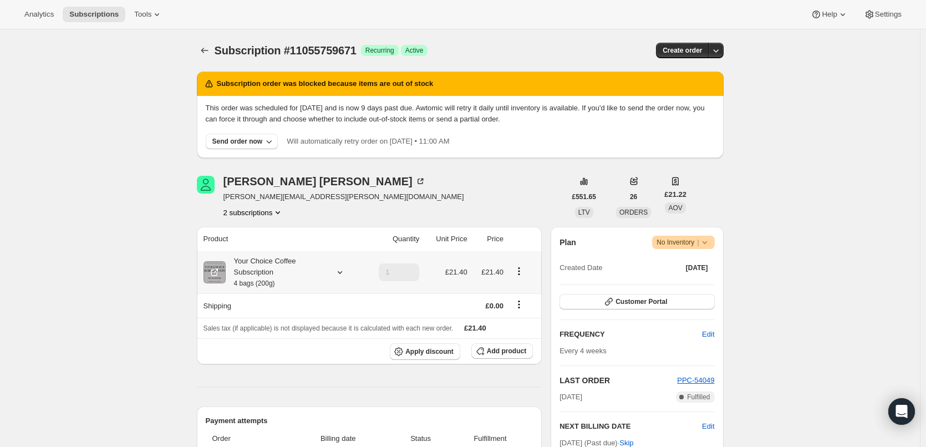
click at [343, 272] on icon at bounding box center [339, 272] width 11 height 11
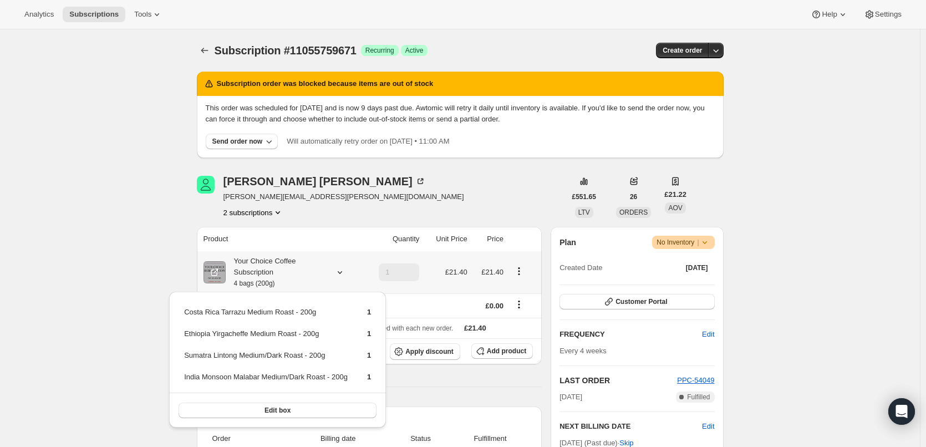
click at [343, 272] on icon at bounding box center [339, 272] width 11 height 11
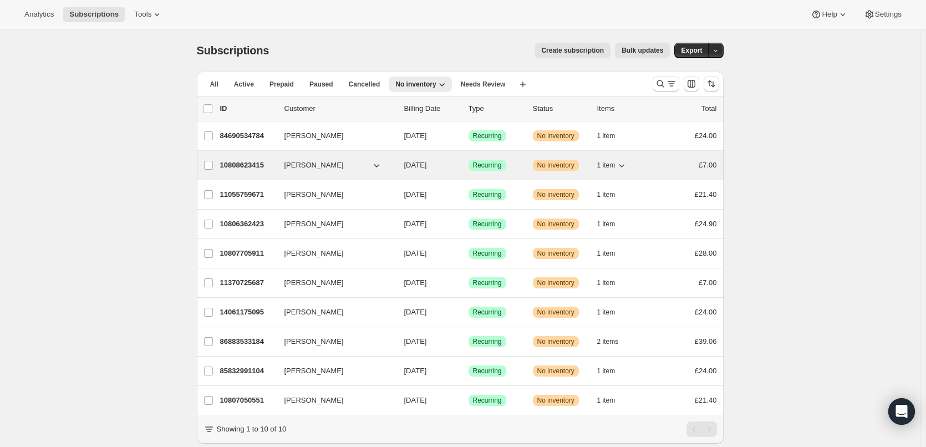
click at [234, 159] on div "10808623415 [PERSON_NAME] [DATE] Success Recurring Warning No inventory 1 item …" at bounding box center [468, 165] width 497 height 16
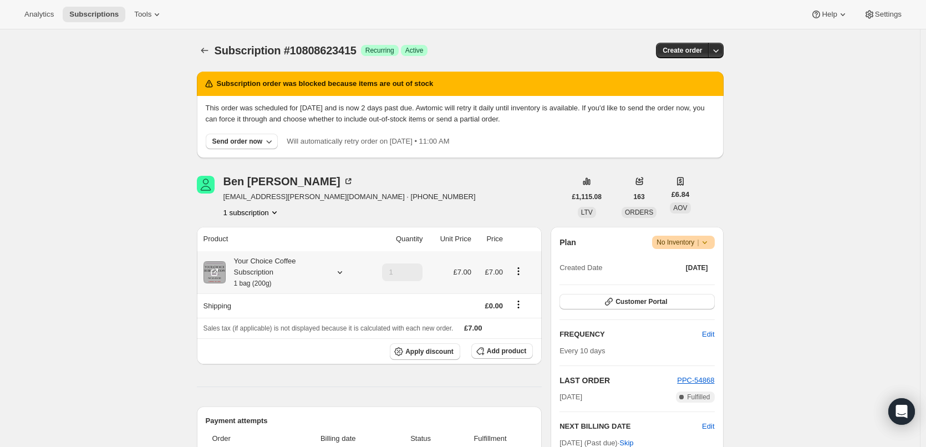
click at [344, 271] on icon at bounding box center [339, 272] width 11 height 11
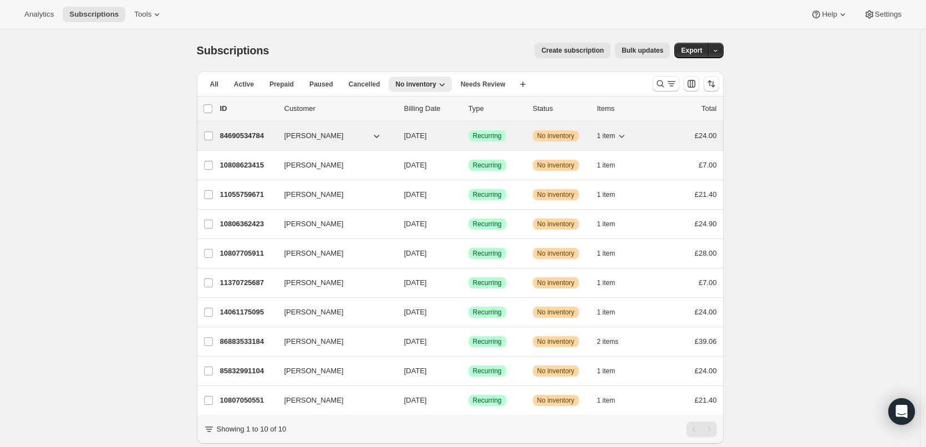
click at [248, 133] on p "84690534784" at bounding box center [247, 135] width 55 height 11
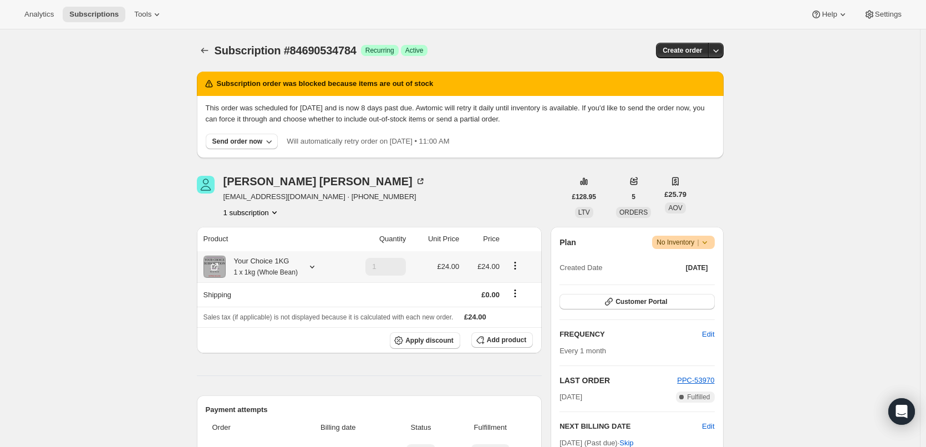
click at [316, 263] on icon at bounding box center [312, 266] width 11 height 11
